Goal: Use online tool/utility: Use online tool/utility

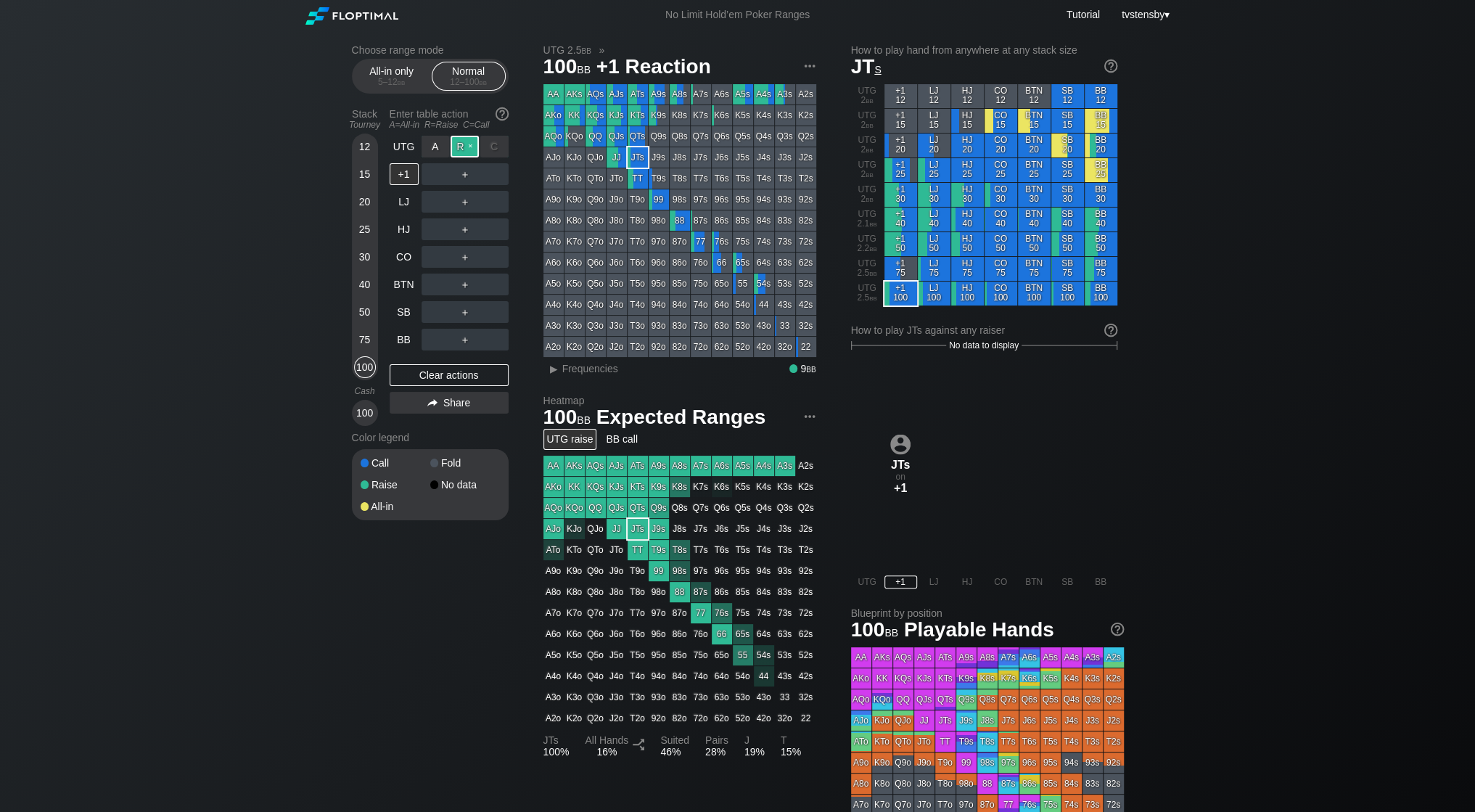
click at [461, 143] on div "R ✕" at bounding box center [465, 146] width 29 height 21
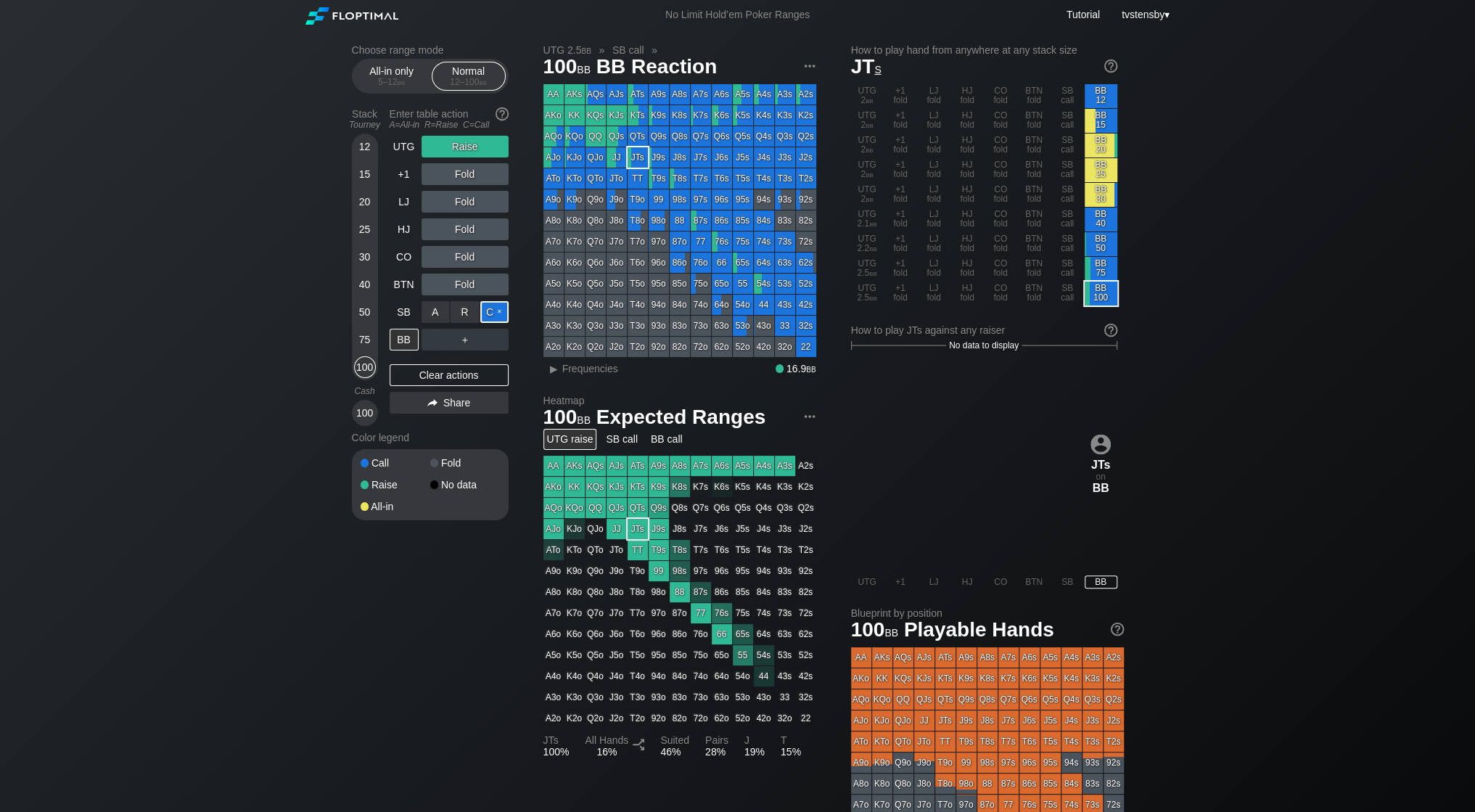
click at [494, 311] on div "C ✕" at bounding box center [494, 311] width 29 height 21
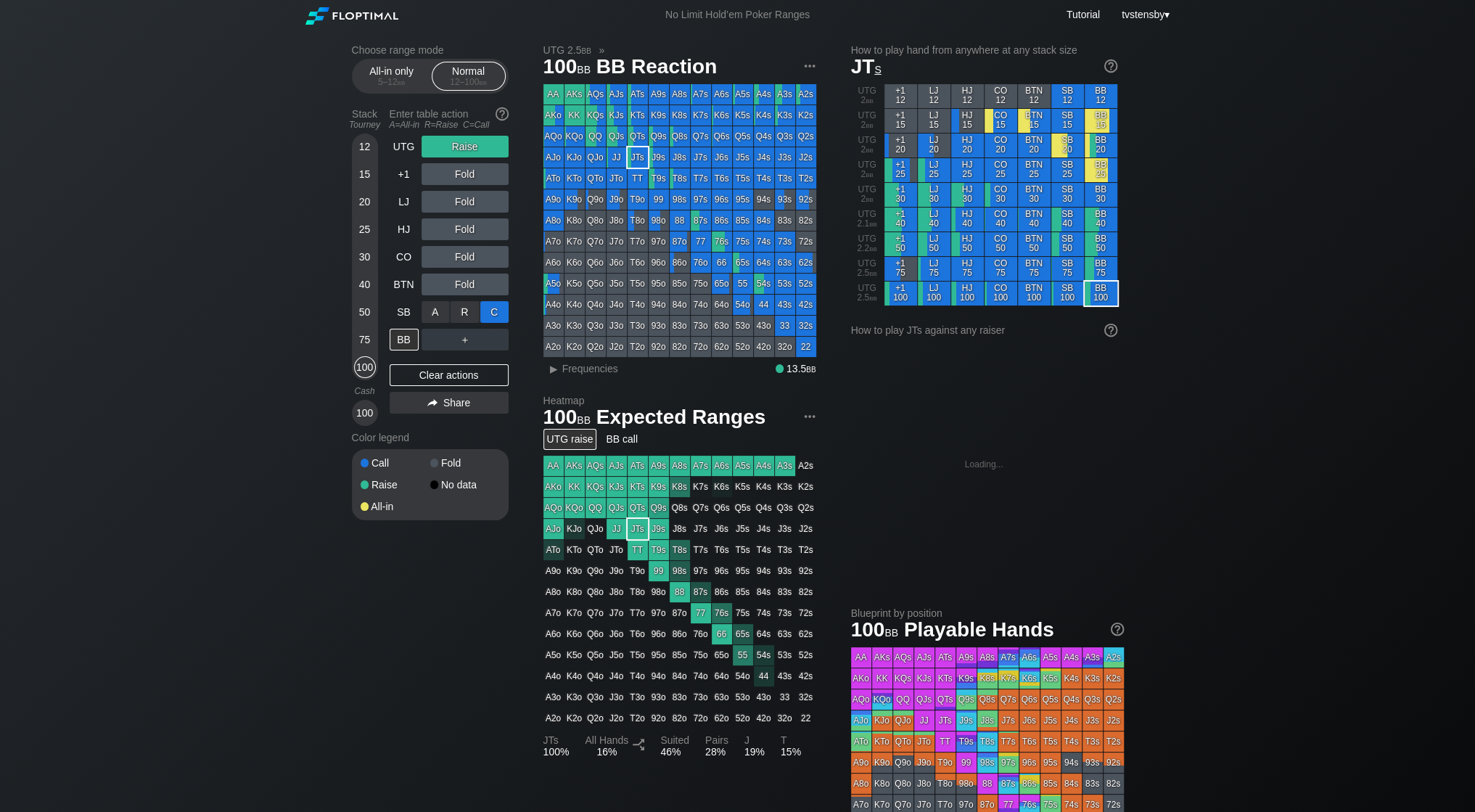
click at [494, 309] on div "C ✕" at bounding box center [494, 311] width 29 height 21
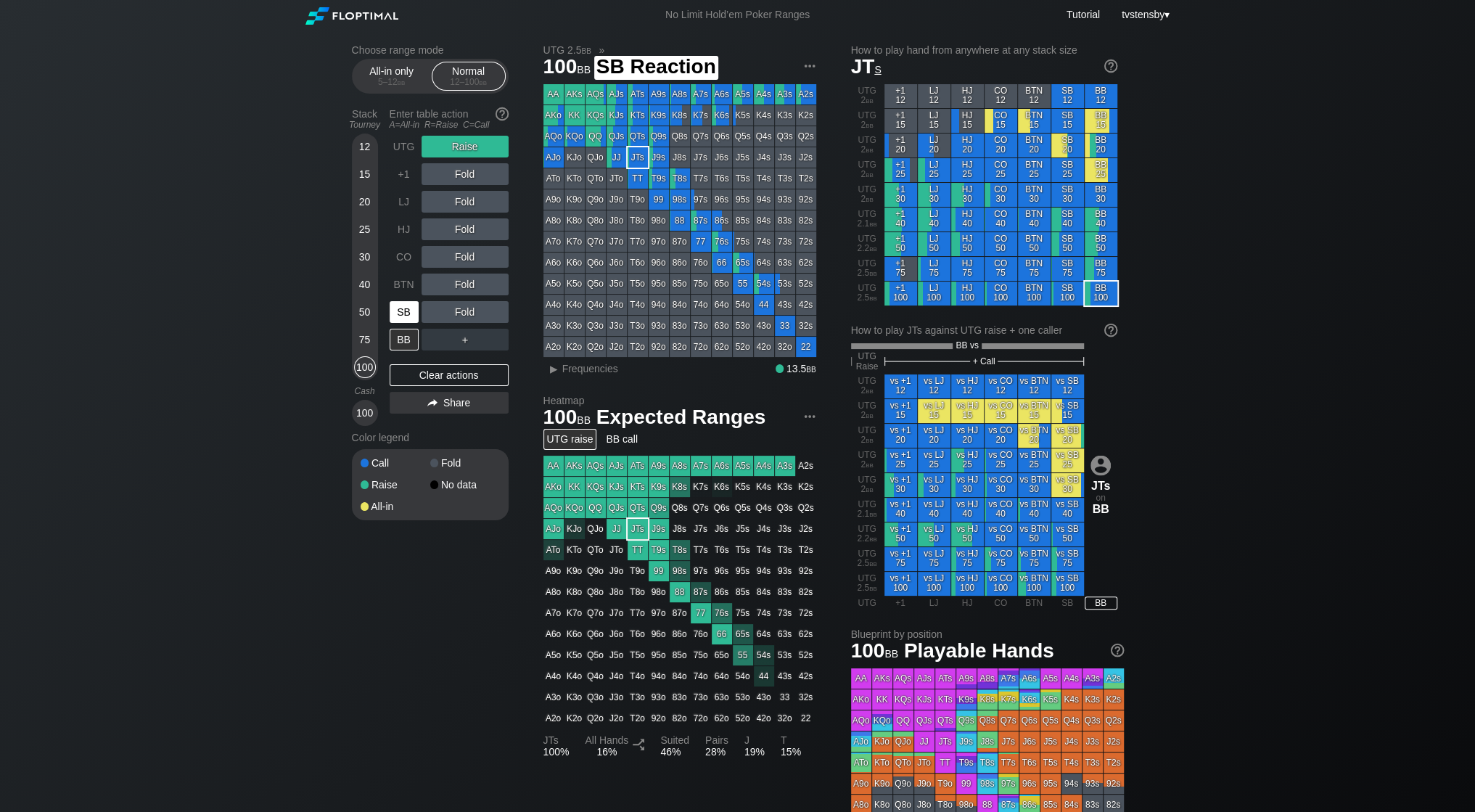
click at [401, 309] on div "SB" at bounding box center [404, 311] width 29 height 21
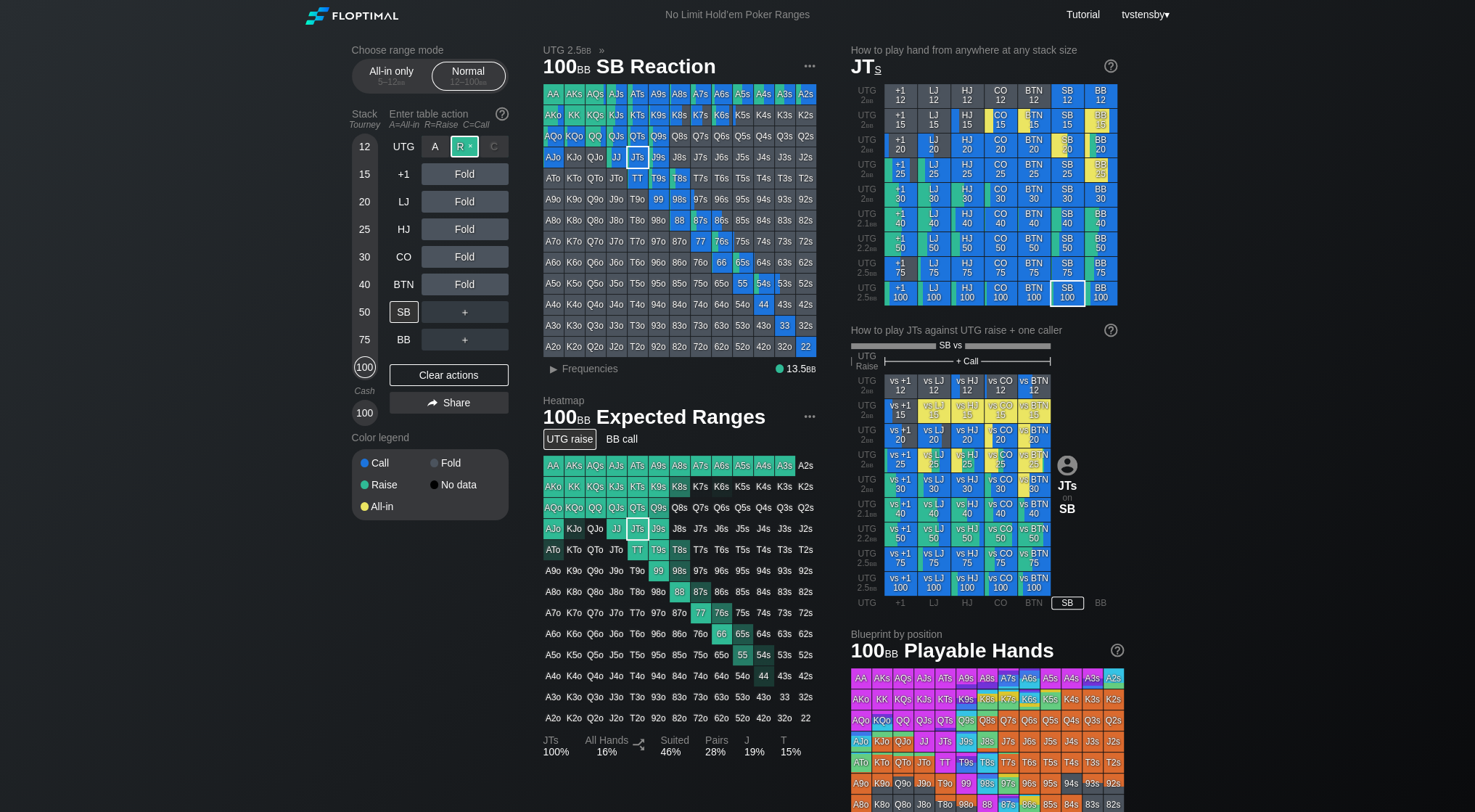
click at [464, 146] on div "R ✕" at bounding box center [465, 146] width 29 height 21
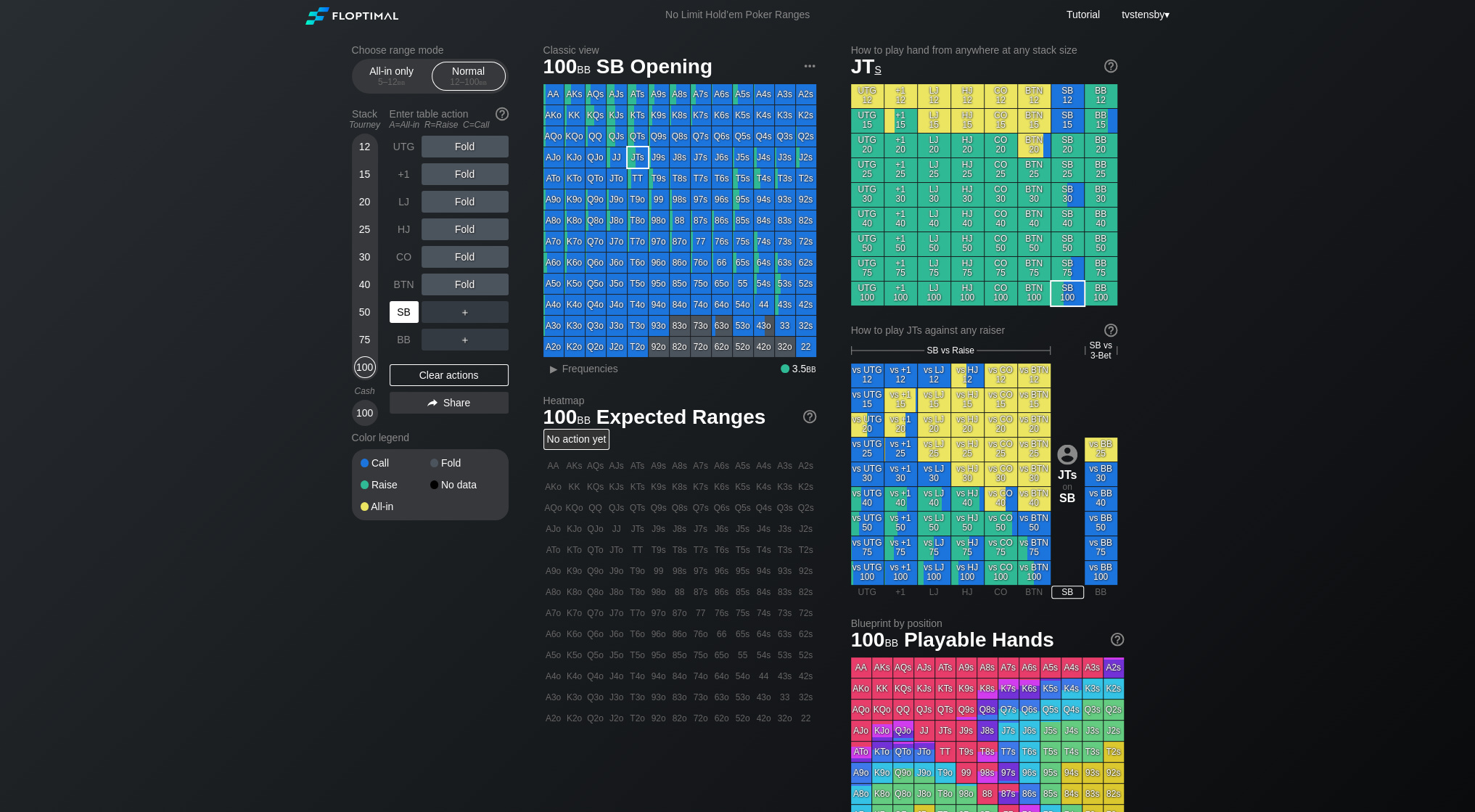
click at [402, 306] on div "SB" at bounding box center [404, 311] width 29 height 21
